Goal: Information Seeking & Learning: Understand process/instructions

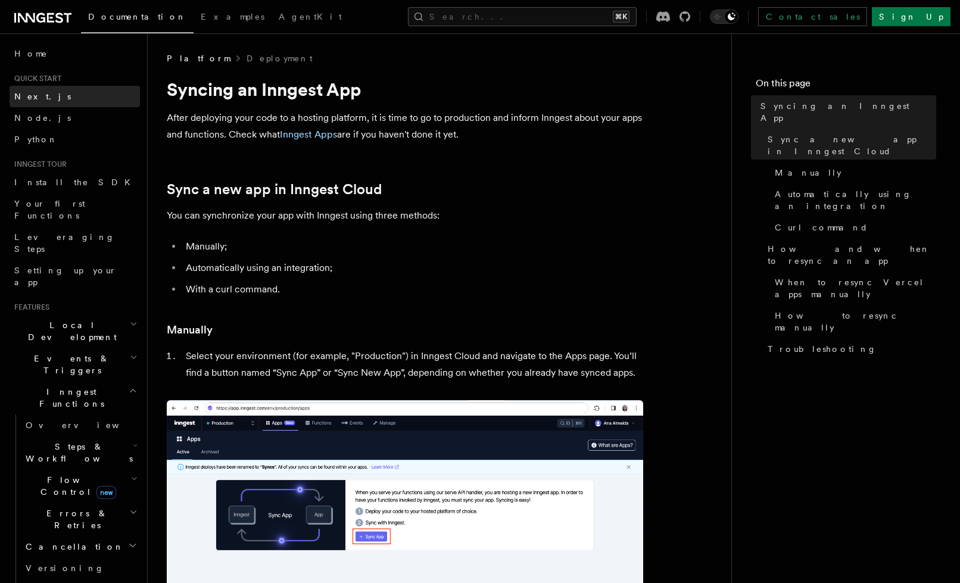
click at [42, 106] on link "Next.js" at bounding box center [75, 96] width 130 height 21
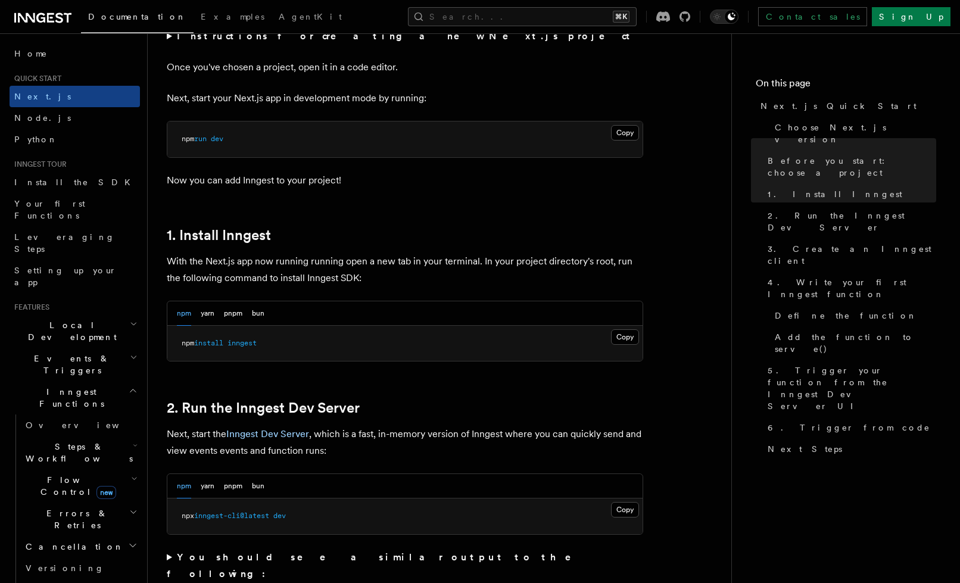
scroll to position [486, 0]
click at [265, 316] on div "npm yarn pnpm bun" at bounding box center [404, 311] width 475 height 24
click at [263, 314] on button "bun" at bounding box center [258, 311] width 13 height 24
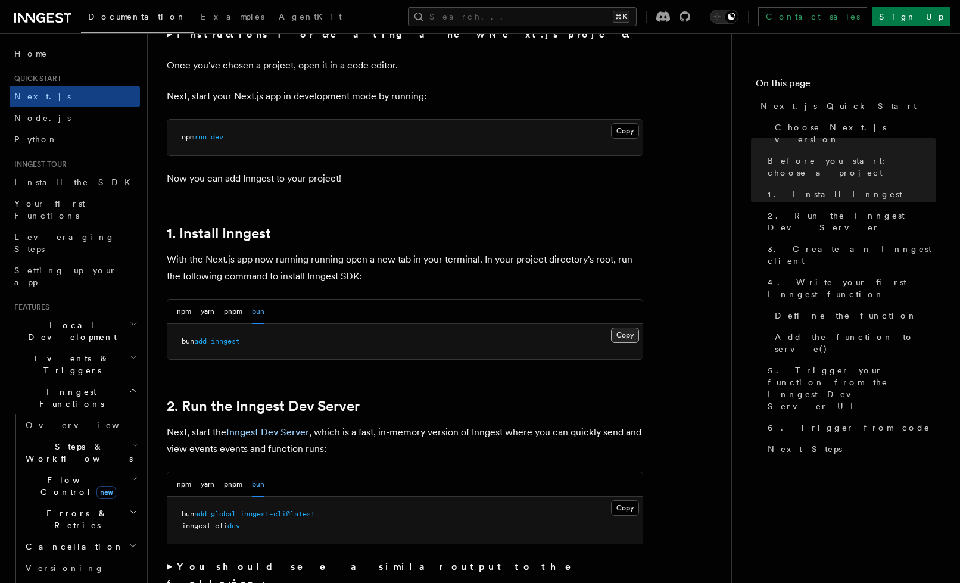
click at [629, 336] on button "Copy Copied" at bounding box center [625, 334] width 28 height 15
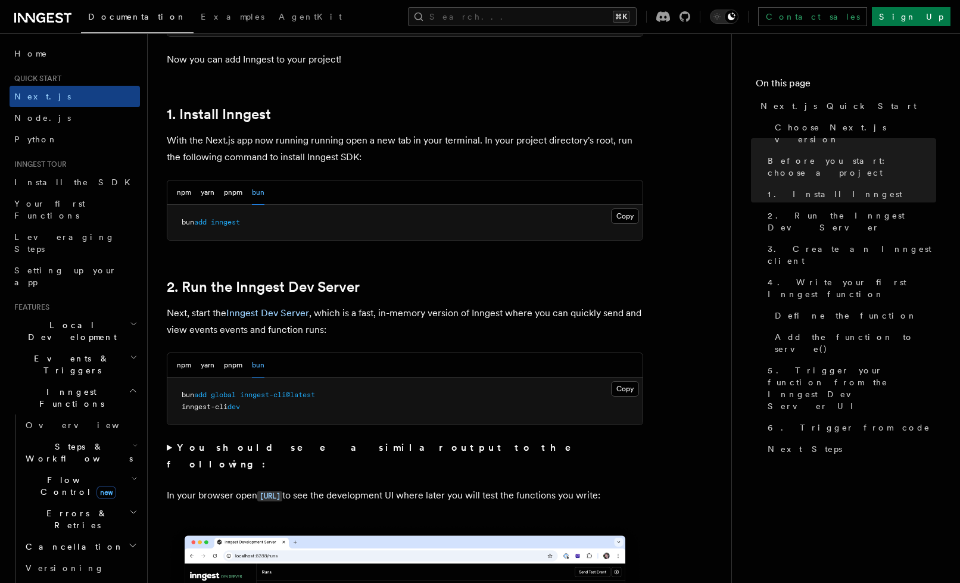
scroll to position [607, 0]
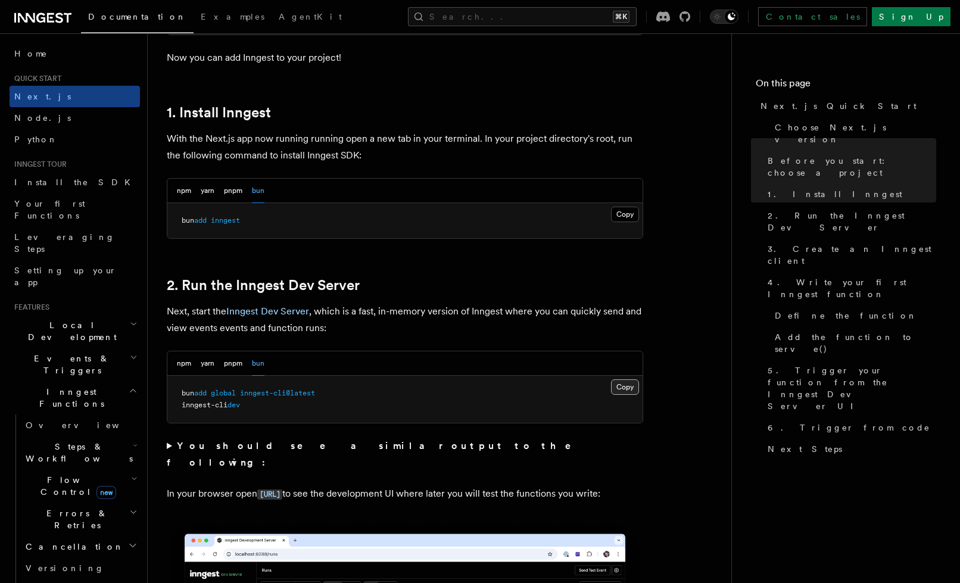
click at [616, 389] on button "Copy Copied" at bounding box center [625, 386] width 28 height 15
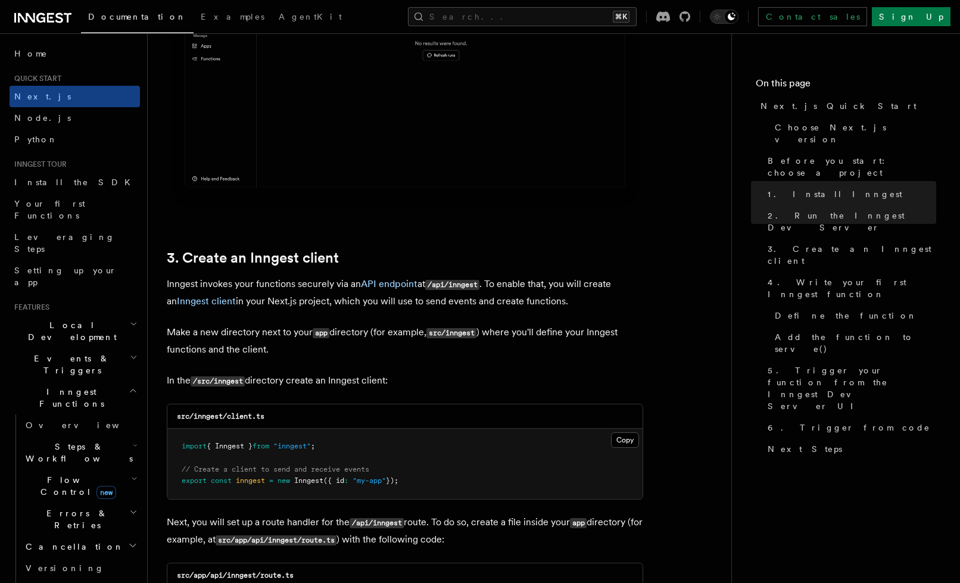
scroll to position [1219, 0]
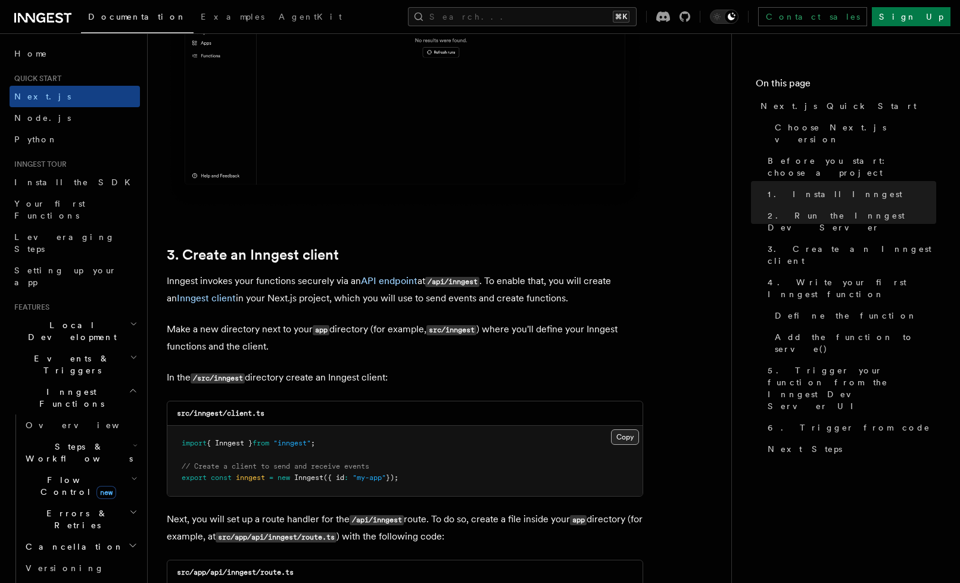
click at [617, 437] on button "Copy Copied" at bounding box center [625, 436] width 28 height 15
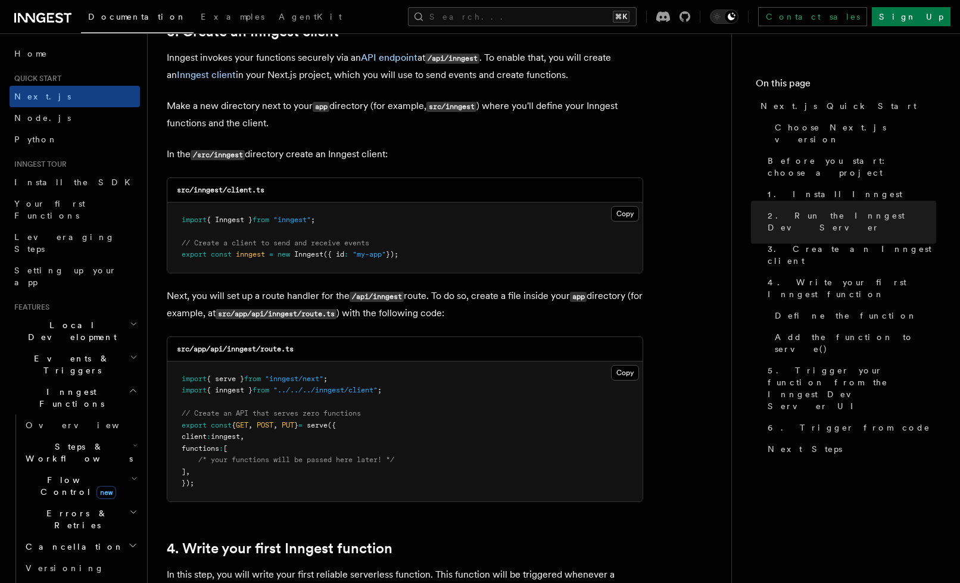
scroll to position [1443, 0]
click at [616, 375] on button "Copy Copied" at bounding box center [625, 371] width 28 height 15
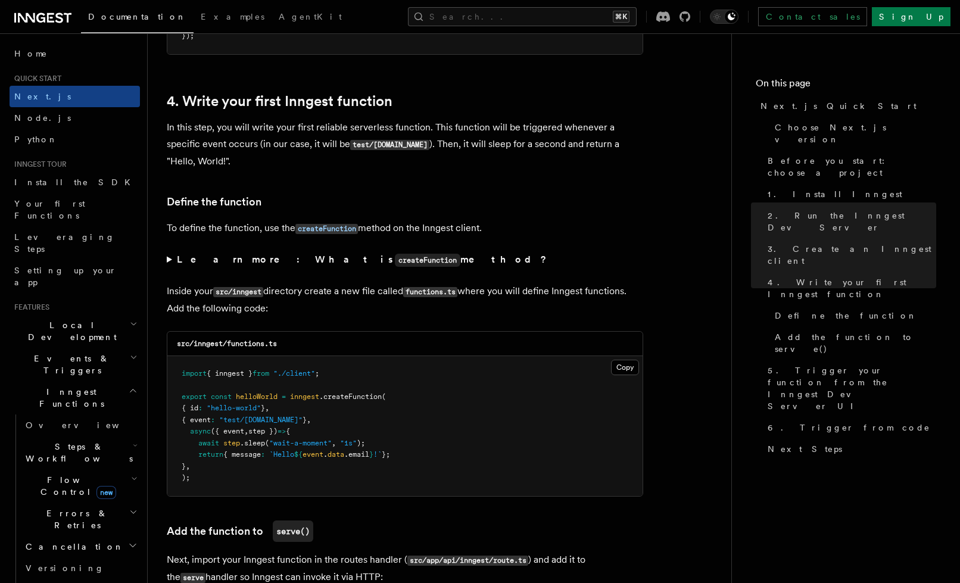
scroll to position [1891, 0]
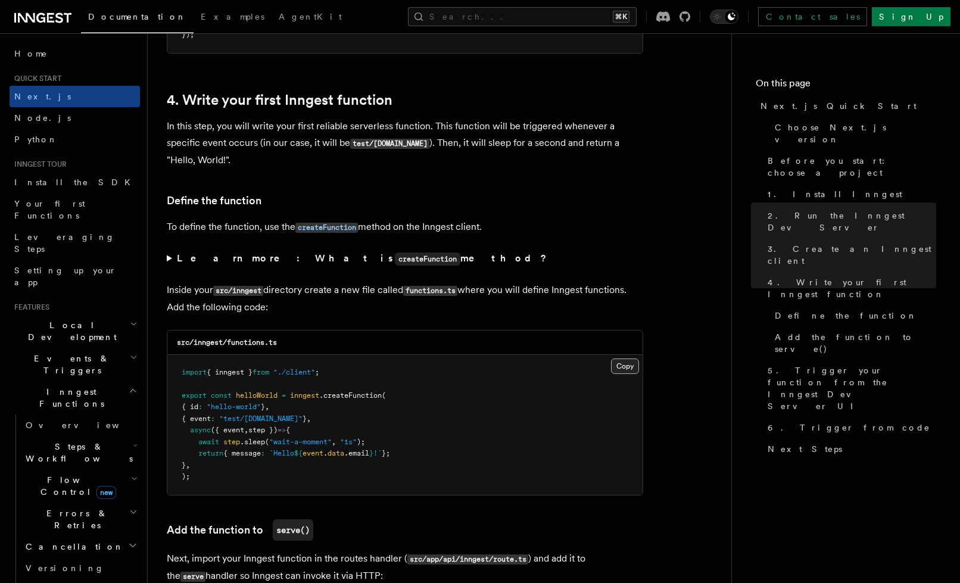
click at [613, 367] on button "Copy Copied" at bounding box center [625, 365] width 28 height 15
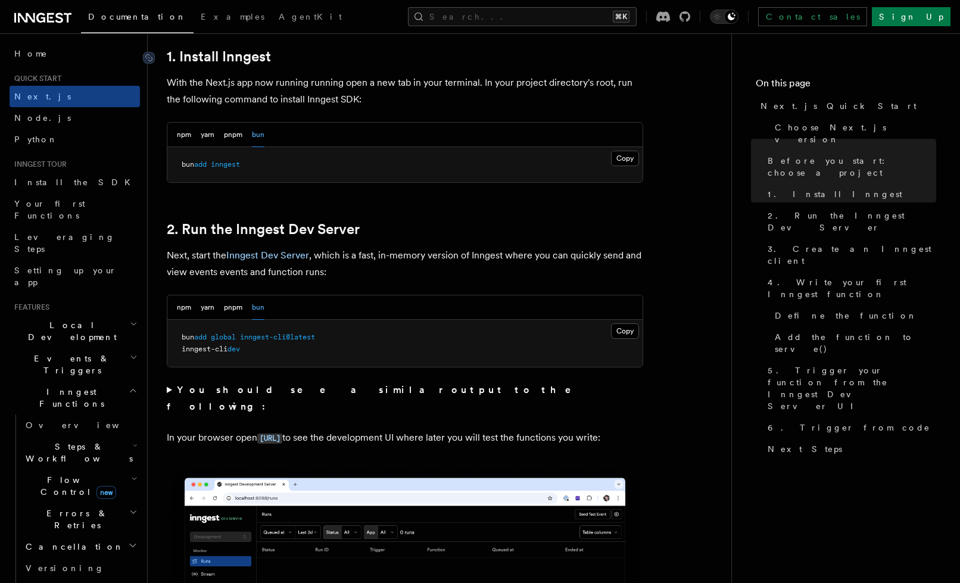
scroll to position [666, 0]
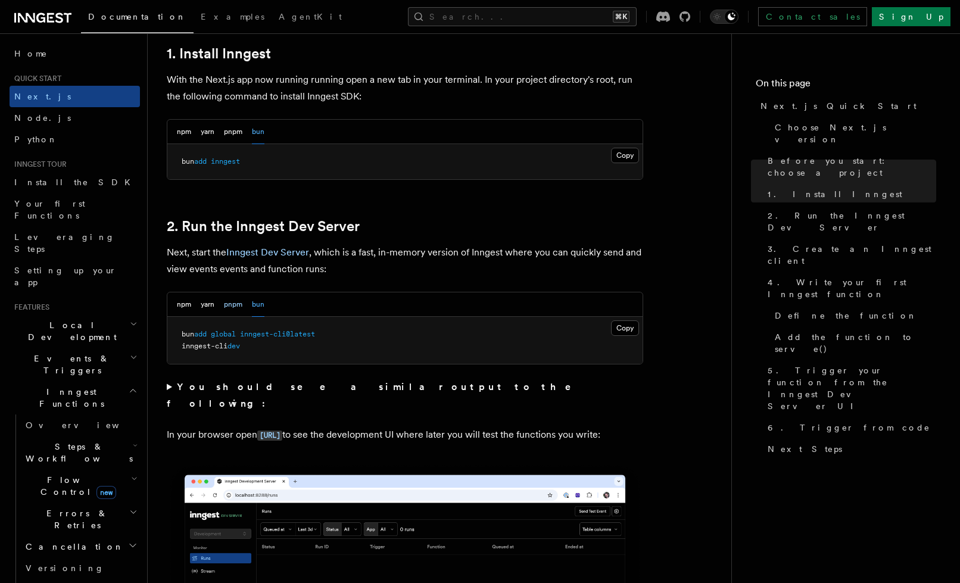
click at [236, 304] on button "pnpm" at bounding box center [233, 304] width 18 height 24
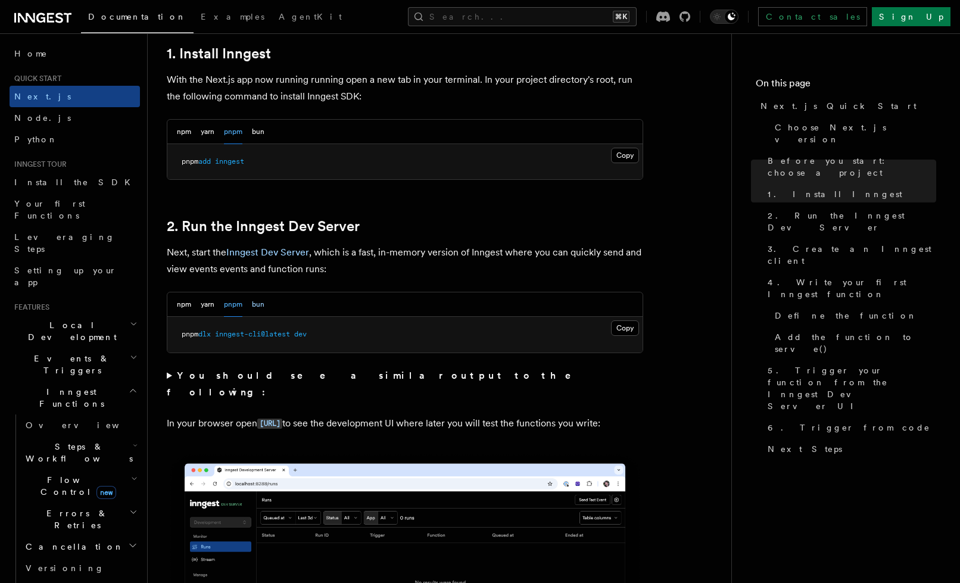
click at [255, 304] on button "bun" at bounding box center [258, 304] width 13 height 24
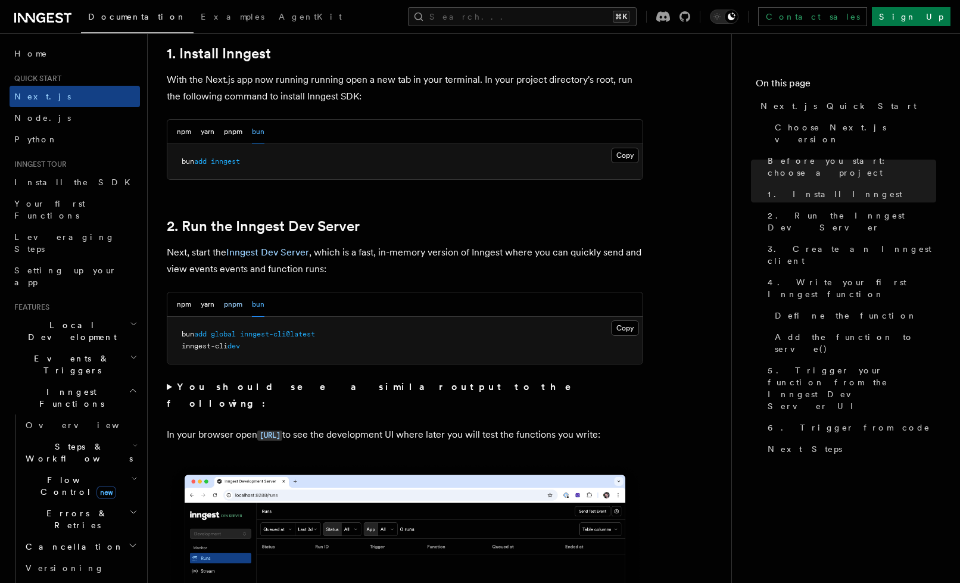
click at [238, 306] on button "pnpm" at bounding box center [233, 304] width 18 height 24
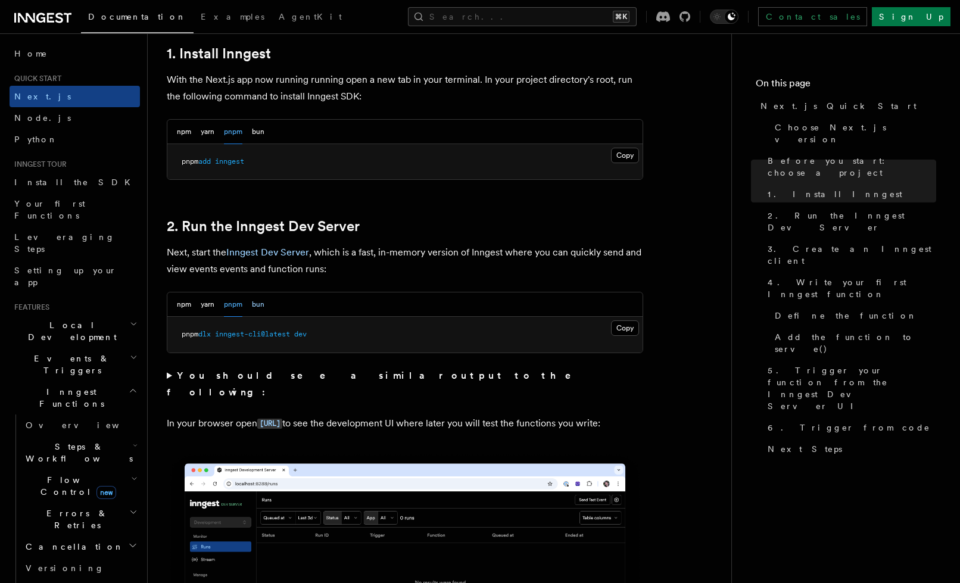
click at [261, 304] on button "bun" at bounding box center [258, 304] width 13 height 24
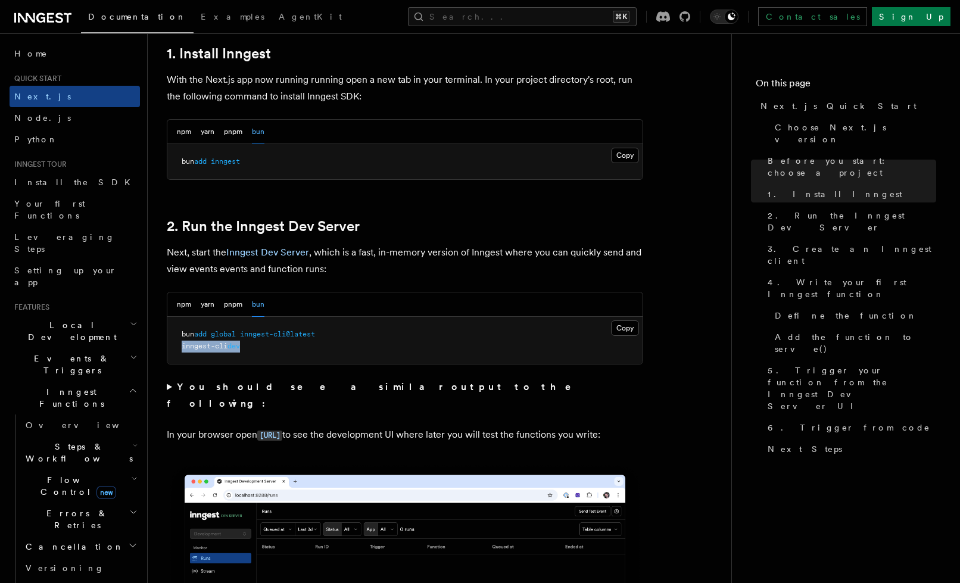
drag, startPoint x: 251, startPoint y: 348, endPoint x: 177, endPoint y: 347, distance: 73.3
click at [177, 347] on pre "bun add global inngest-cli@latest inngest-cli dev" at bounding box center [404, 340] width 475 height 47
copy span "inngest-cli dev"
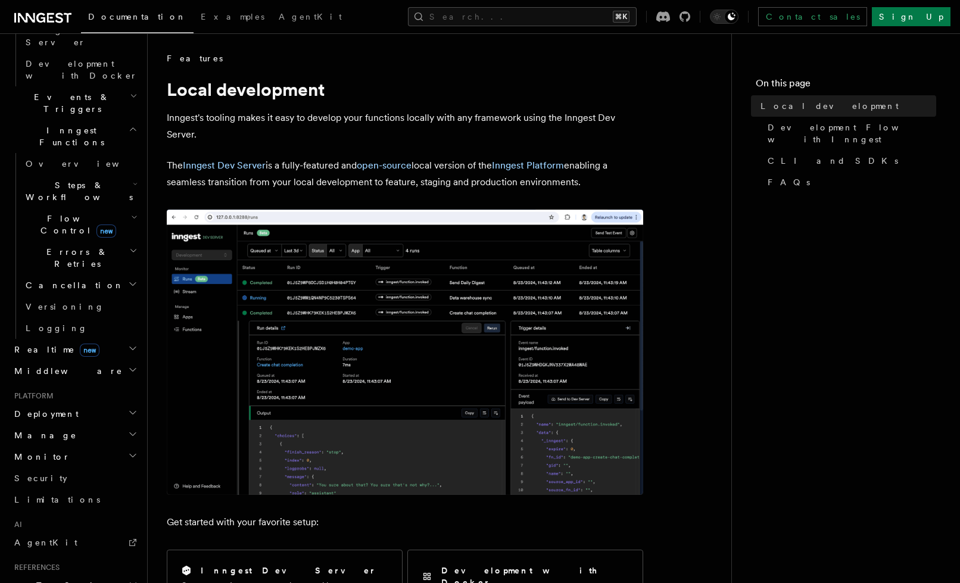
scroll to position [370, 0]
click at [55, 530] on link "AgentKit" at bounding box center [75, 540] width 130 height 21
